Goal: Task Accomplishment & Management: Manage account settings

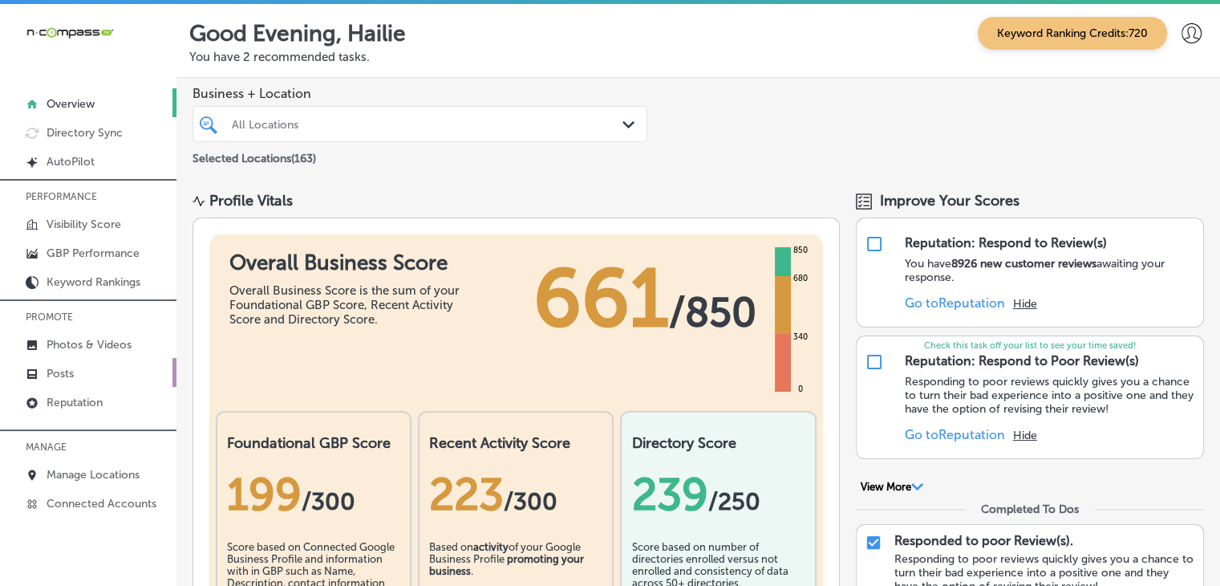
click at [103, 379] on link "Posts" at bounding box center [88, 372] width 176 height 29
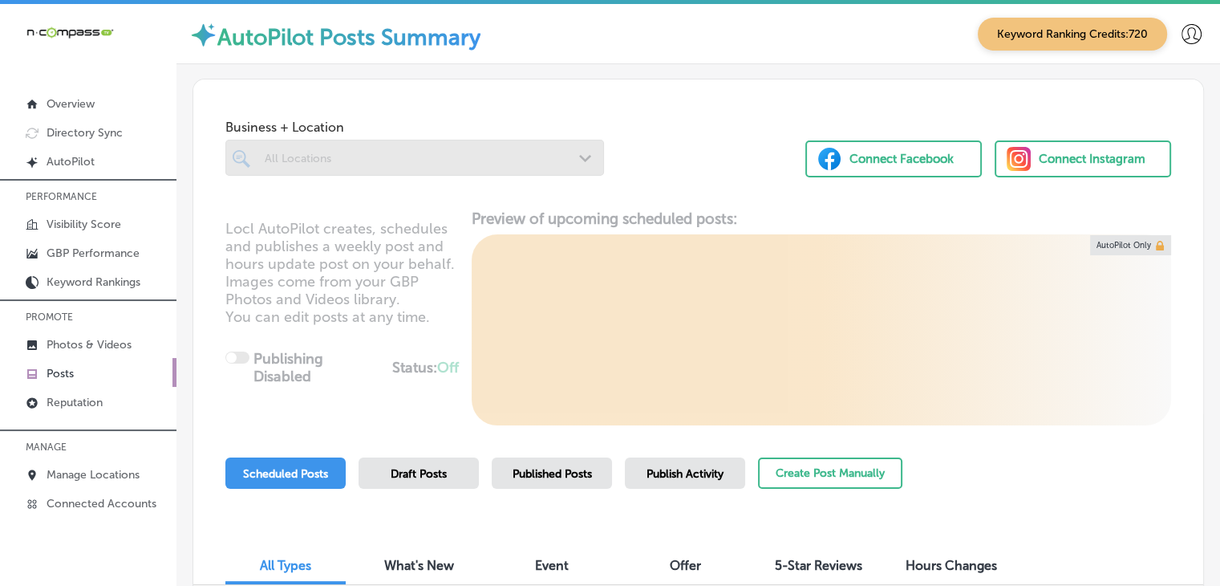
click at [113, 379] on link "Posts" at bounding box center [88, 372] width 176 height 29
click at [113, 388] on link "Reputation" at bounding box center [88, 401] width 176 height 29
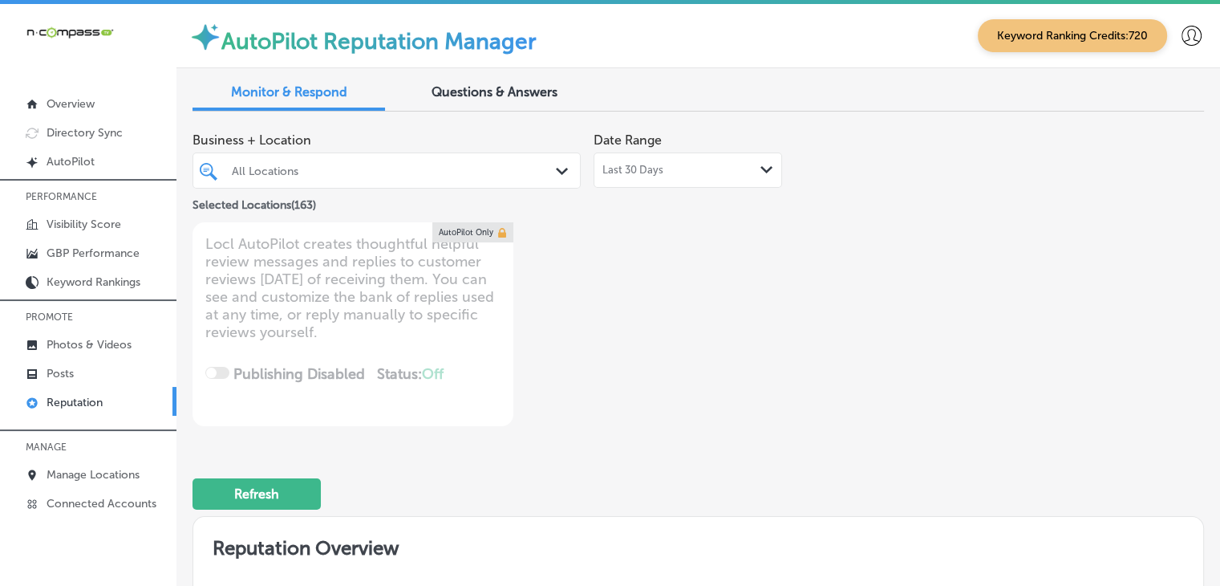
click at [735, 164] on div "Last 30 Days Path Created with Sketch." at bounding box center [687, 170] width 171 height 13
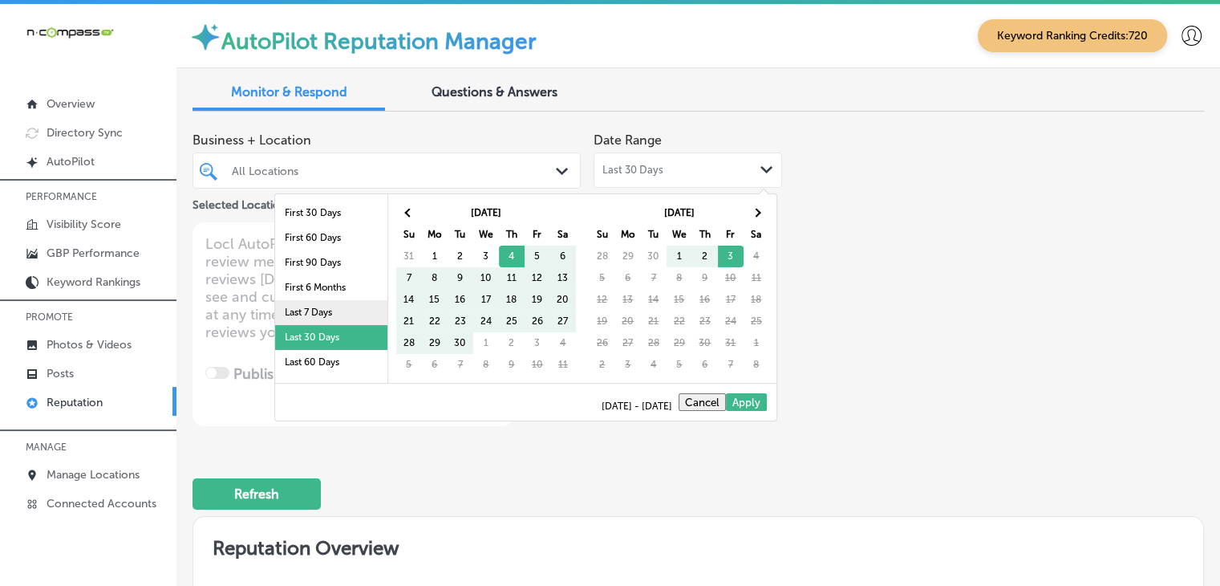
click at [356, 319] on li "Last 7 Days" at bounding box center [331, 312] width 112 height 25
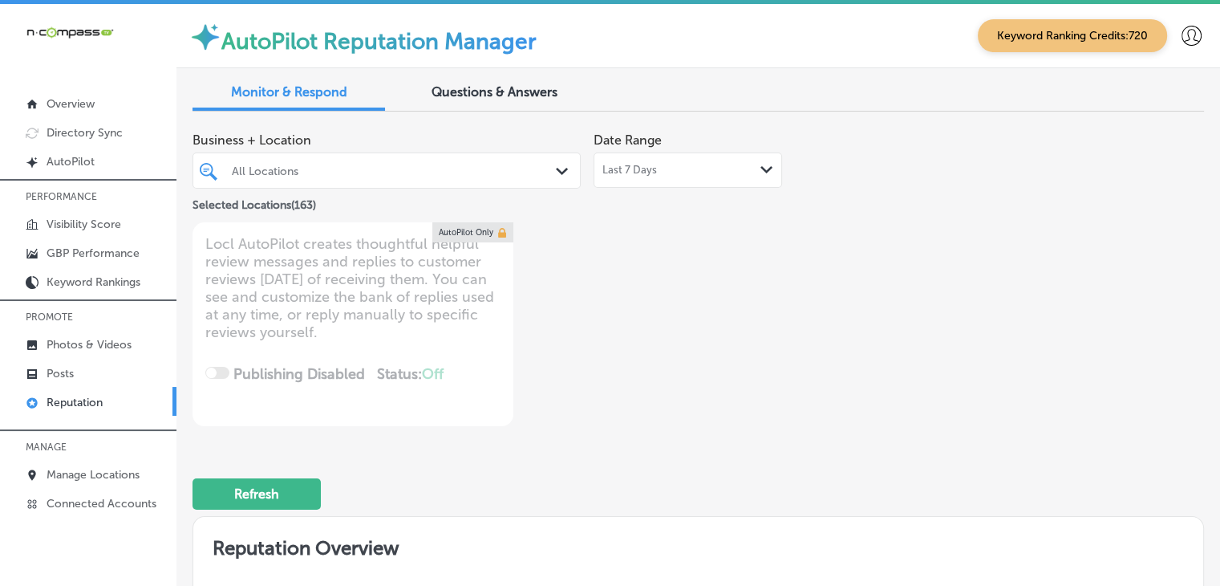
type textarea "x"
